Goal: Task Accomplishment & Management: Manage account settings

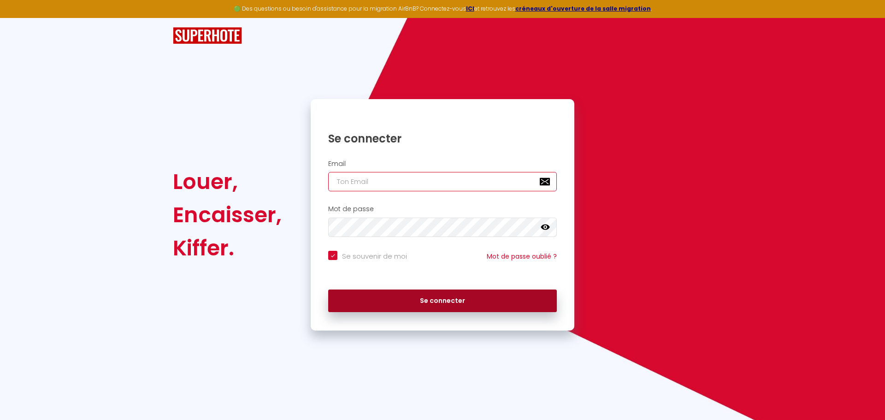
type input "[EMAIL_ADDRESS][DOMAIN_NAME]"
click at [415, 300] on button "Se connecter" at bounding box center [442, 301] width 229 height 23
checkbox input "true"
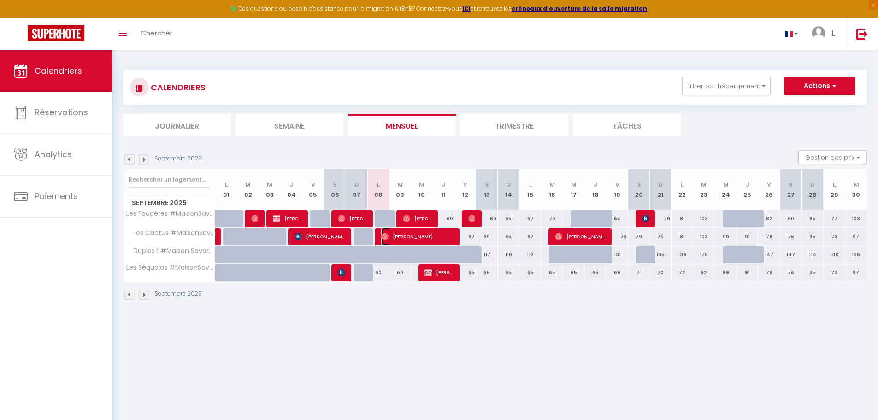
click at [385, 237] on img at bounding box center [384, 236] width 7 height 7
select select "OK"
select select "1"
select select "0"
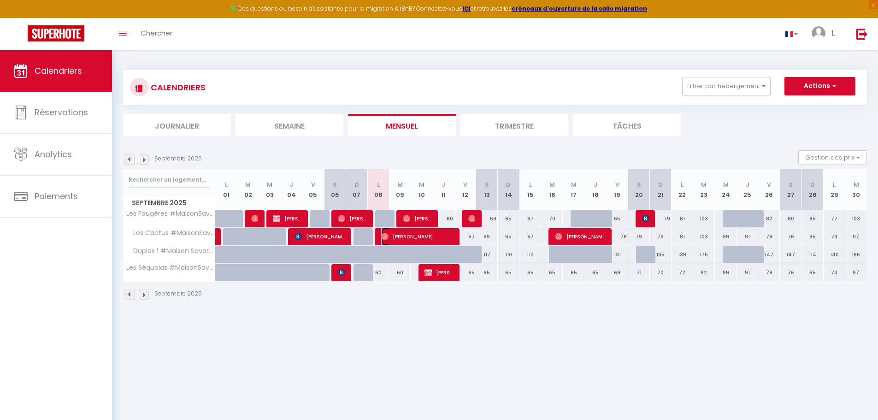
select select "1"
select select
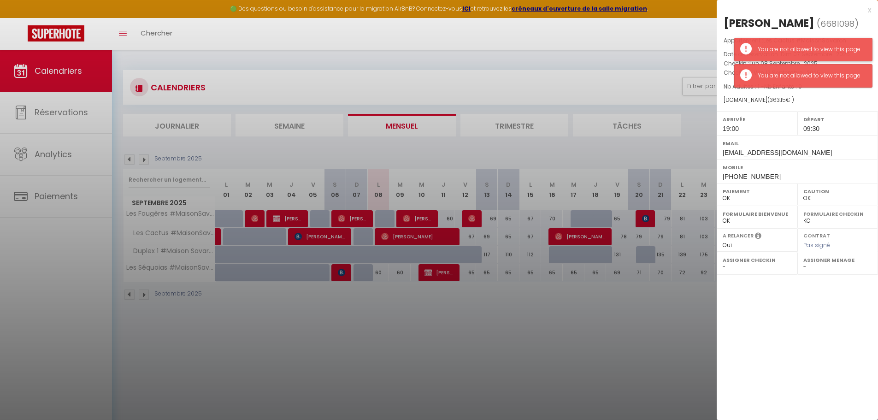
click at [802, 43] on div "You are not allowed to view this page" at bounding box center [803, 50] width 138 height 24
click at [757, 50] on div "You are not allowed to view this page" at bounding box center [803, 50] width 138 height 24
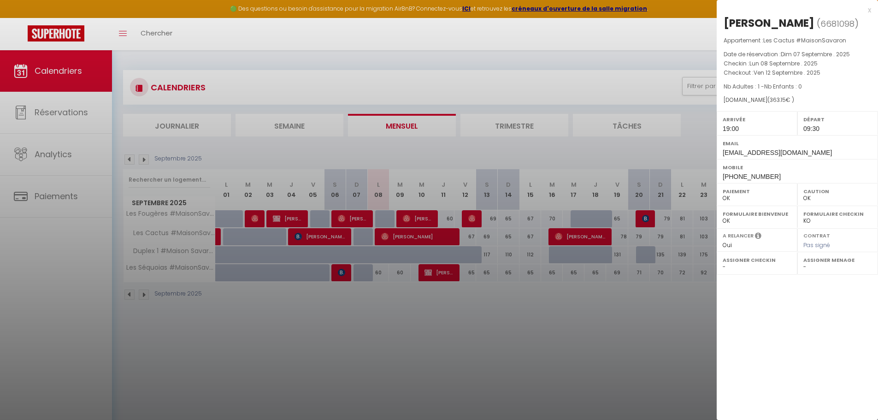
drag, startPoint x: 559, startPoint y: 308, endPoint x: 565, endPoint y: 310, distance: 6.0
click at [562, 308] on div at bounding box center [439, 210] width 878 height 420
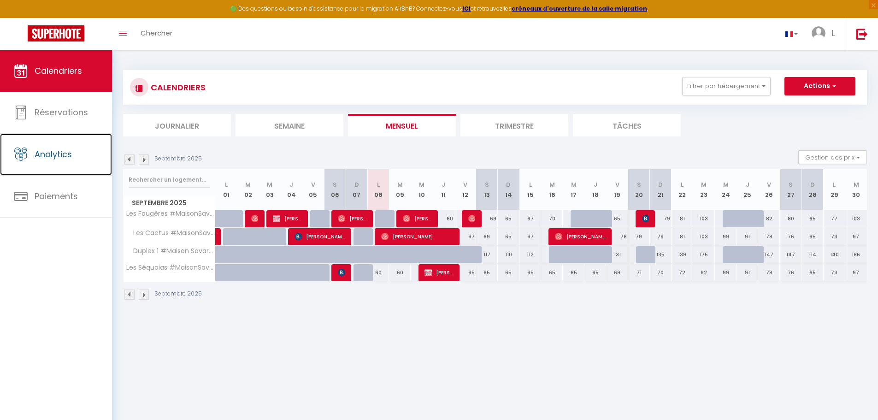
drag, startPoint x: 64, startPoint y: 159, endPoint x: 142, endPoint y: 160, distance: 78.4
click at [64, 160] on span "Analytics" at bounding box center [53, 154] width 37 height 12
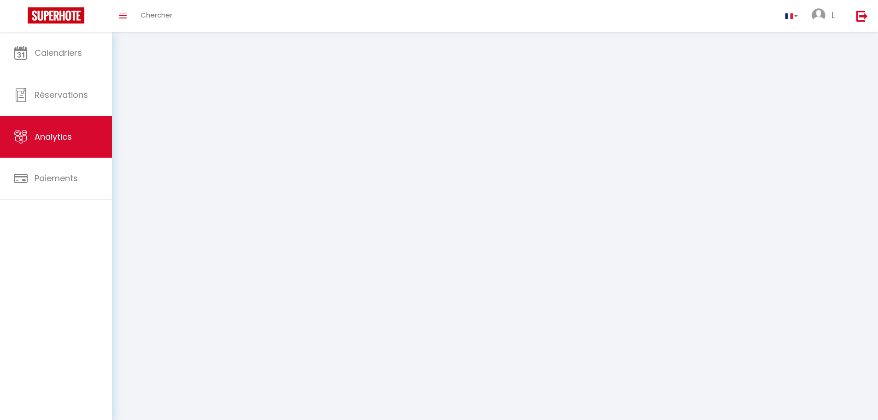
select select "2025"
select select "9"
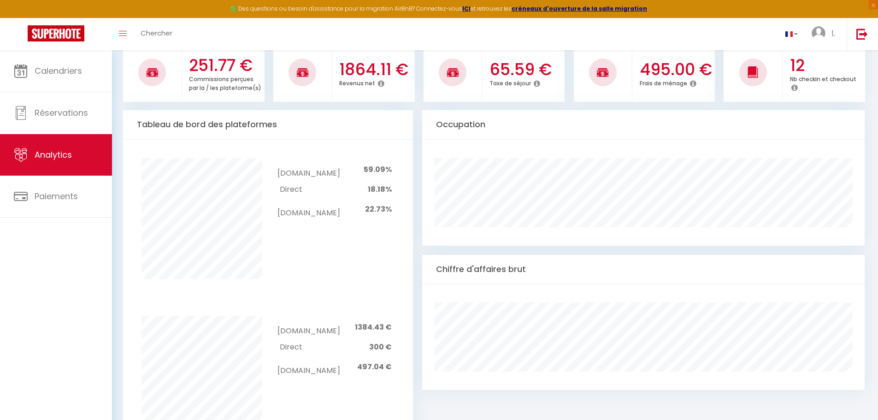
scroll to position [231, 0]
